Goal: Task Accomplishment & Management: Manage account settings

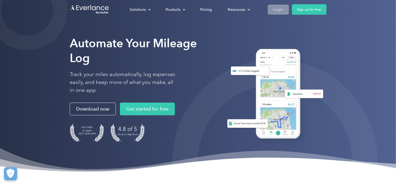
click at [279, 8] on div "Login" at bounding box center [278, 9] width 10 height 7
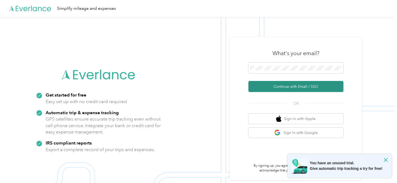
click at [299, 86] on button "Continue with Email / SSO" at bounding box center [295, 86] width 95 height 11
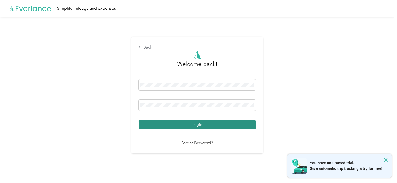
click at [198, 123] on button "Login" at bounding box center [197, 124] width 117 height 9
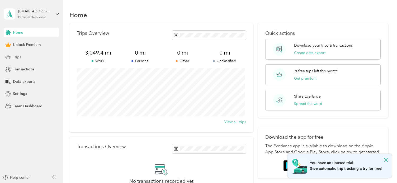
click at [15, 56] on span "Trips" at bounding box center [17, 57] width 8 height 6
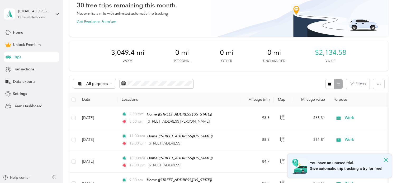
scroll to position [1, 0]
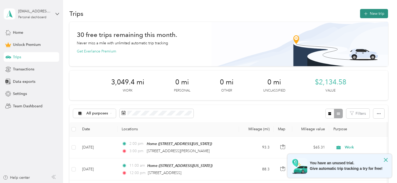
click at [376, 14] on button "New trip" at bounding box center [374, 13] width 28 height 9
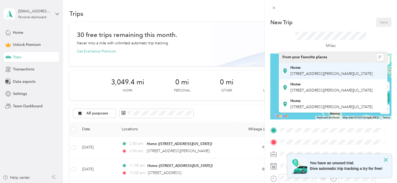
click at [308, 70] on div "Home 302 Old Stage Road, Lovell, 04051, Lovell, Maine, United States" at bounding box center [331, 70] width 82 height 11
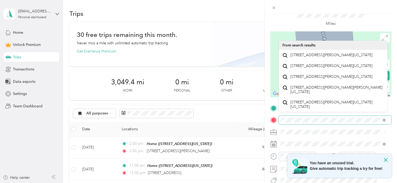
scroll to position [23, 0]
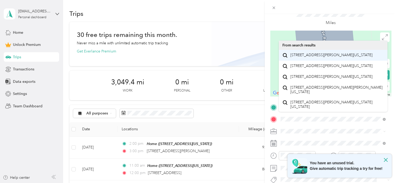
click at [318, 56] on span "15 Harrison Road Bridgton, Maine 04009, United States" at bounding box center [331, 55] width 82 height 5
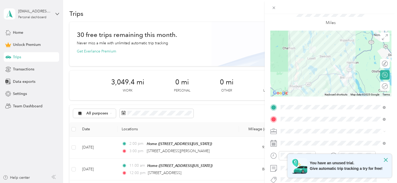
click at [383, 87] on icon at bounding box center [385, 86] width 6 height 6
click at [382, 86] on icon at bounding box center [385, 86] width 6 height 6
click at [383, 89] on div "Round trip" at bounding box center [385, 87] width 10 height 10
click at [383, 87] on icon at bounding box center [384, 87] width 2 height 0
click at [382, 87] on icon at bounding box center [385, 86] width 6 height 6
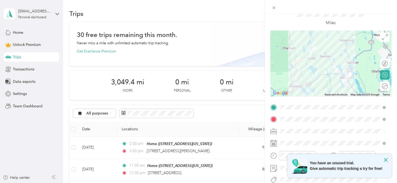
click at [382, 86] on icon at bounding box center [385, 86] width 6 height 6
click at [382, 89] on circle at bounding box center [385, 87] width 6 height 6
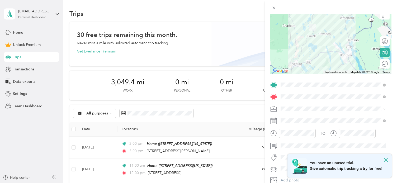
scroll to position [46, 0]
click at [384, 109] on icon at bounding box center [384, 109] width 2 height 2
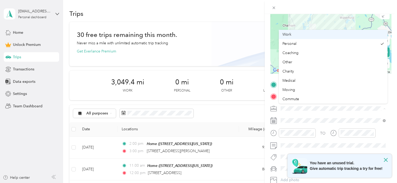
click at [299, 32] on div "Work" at bounding box center [332, 35] width 101 height 6
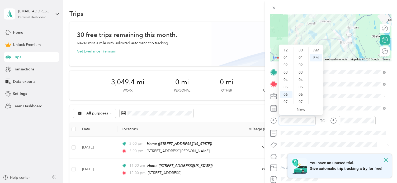
scroll to position [32, 0]
click at [287, 74] on div "08" at bounding box center [286, 77] width 13 height 7
click at [285, 79] on div "08" at bounding box center [286, 77] width 13 height 7
click at [300, 51] on div "00" at bounding box center [301, 50] width 13 height 7
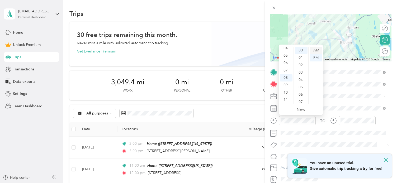
click at [318, 51] on div "AM" at bounding box center [316, 50] width 13 height 7
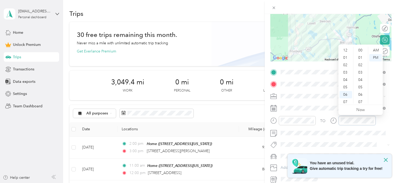
scroll to position [32, 0]
click at [346, 86] on div "09" at bounding box center [345, 85] width 13 height 7
click at [359, 50] on div "00" at bounding box center [360, 50] width 13 height 7
click at [378, 49] on div "AM" at bounding box center [375, 50] width 13 height 7
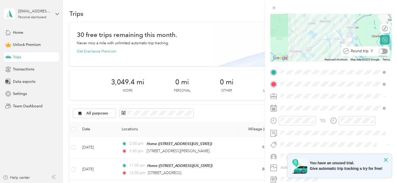
click at [384, 51] on div "Round trip" at bounding box center [365, 51] width 48 height 10
click at [379, 51] on div at bounding box center [382, 52] width 11 height 6
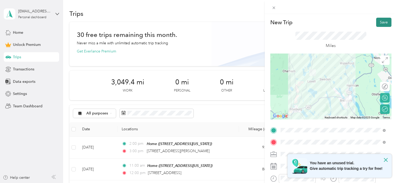
click at [381, 20] on button "Save" at bounding box center [383, 22] width 15 height 9
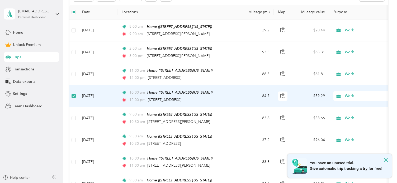
scroll to position [117, 0]
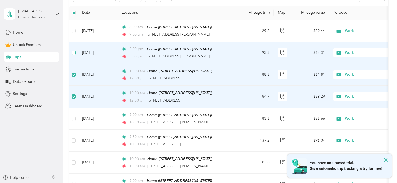
click at [73, 54] on label at bounding box center [74, 53] width 4 height 6
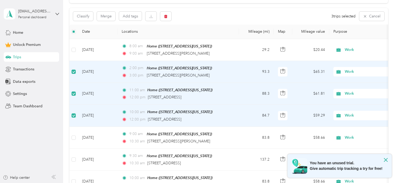
scroll to position [55, 0]
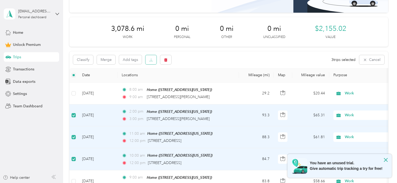
click at [148, 62] on button "button" at bounding box center [150, 59] width 11 height 9
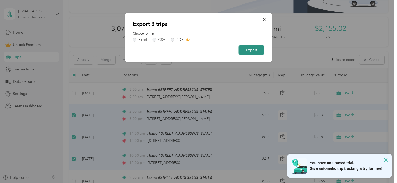
click at [251, 53] on button "Export" at bounding box center [252, 49] width 26 height 9
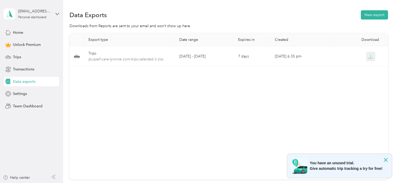
click at [369, 58] on icon "button" at bounding box center [370, 56] width 5 height 5
